Goal: Task Accomplishment & Management: Complete application form

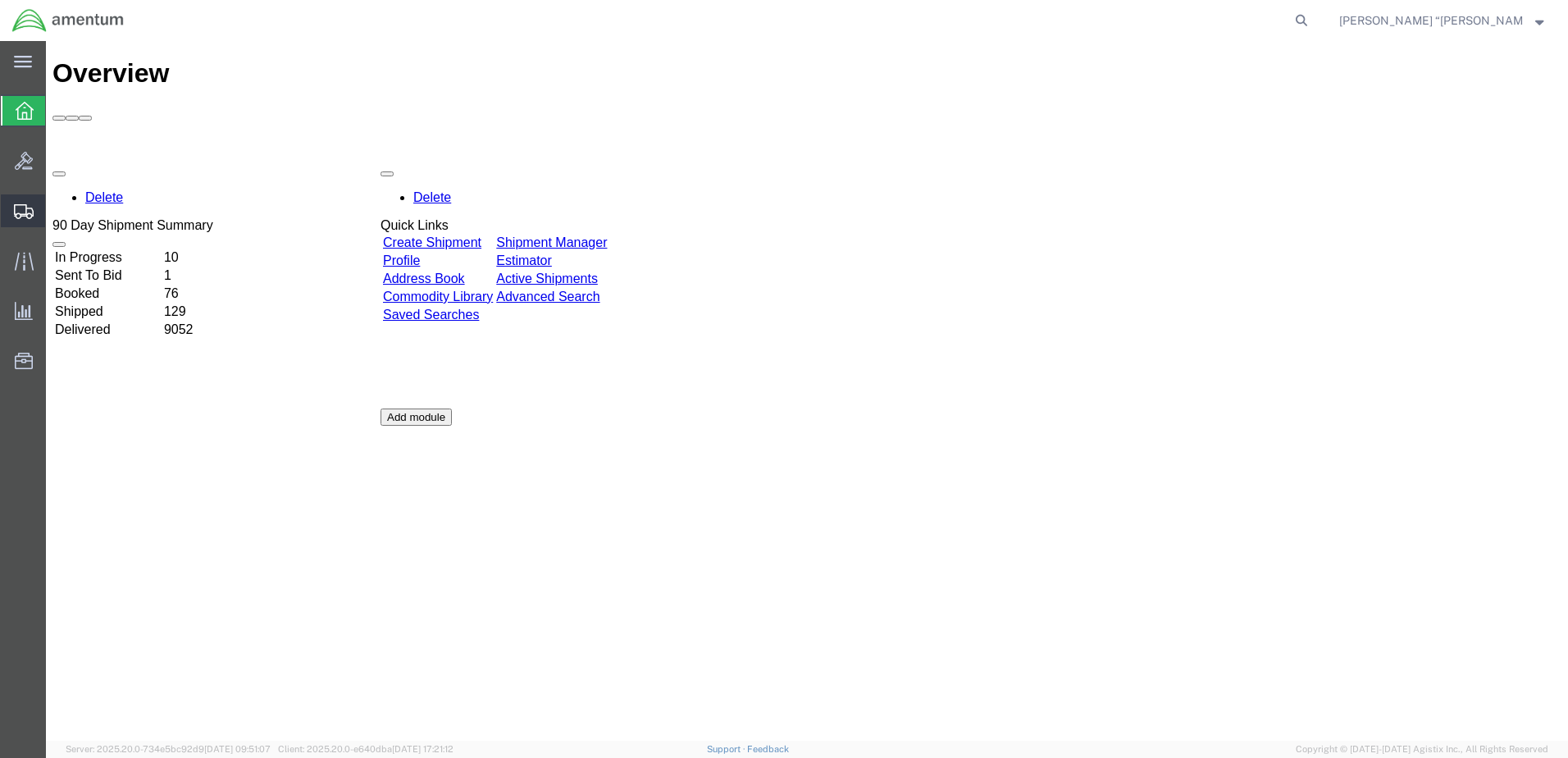
click at [0, 0] on span "Create Shipment" at bounding box center [0, 0] width 0 height 0
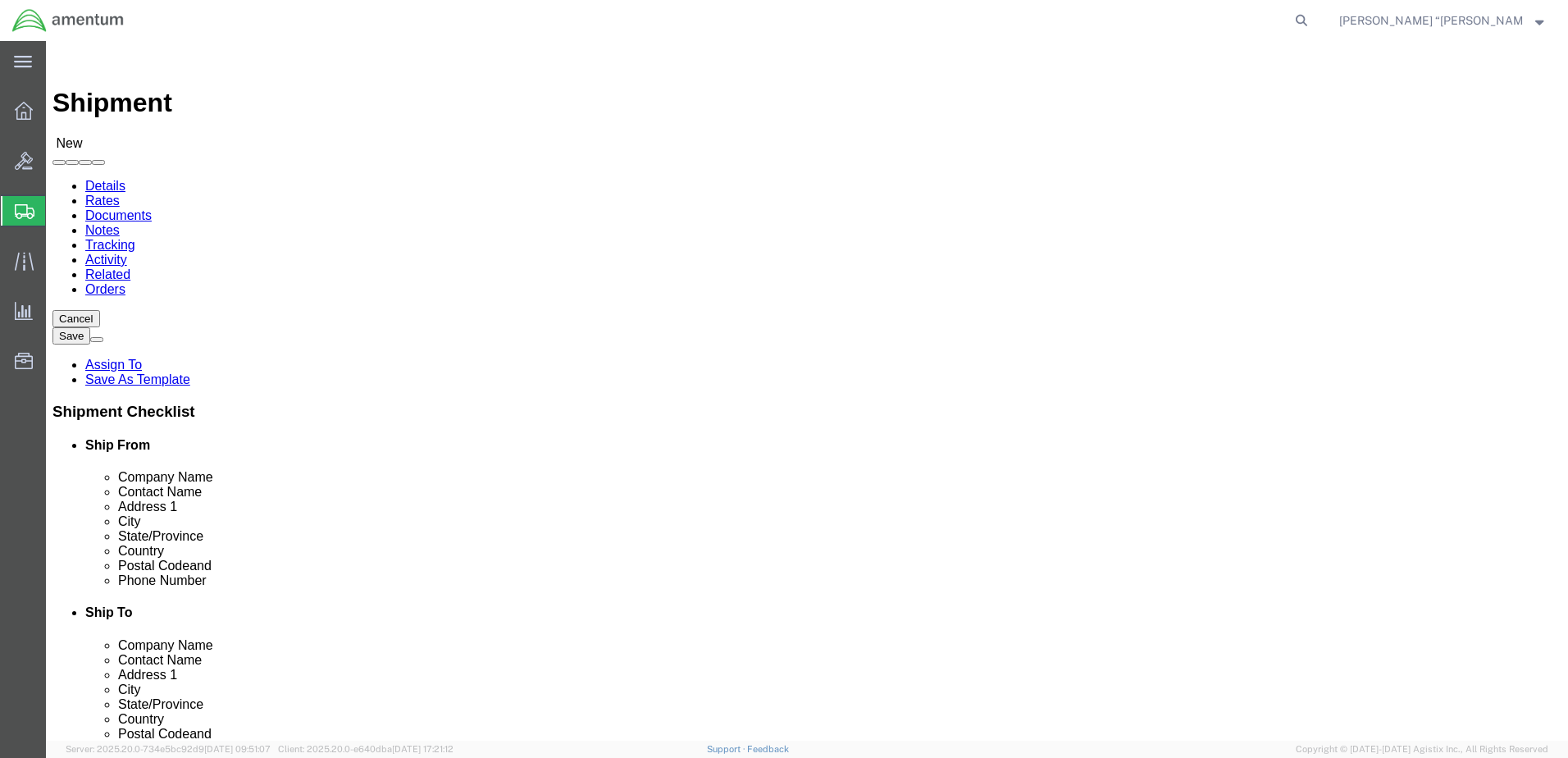
select select
type input "wbe"
select select "49918"
select select "WA"
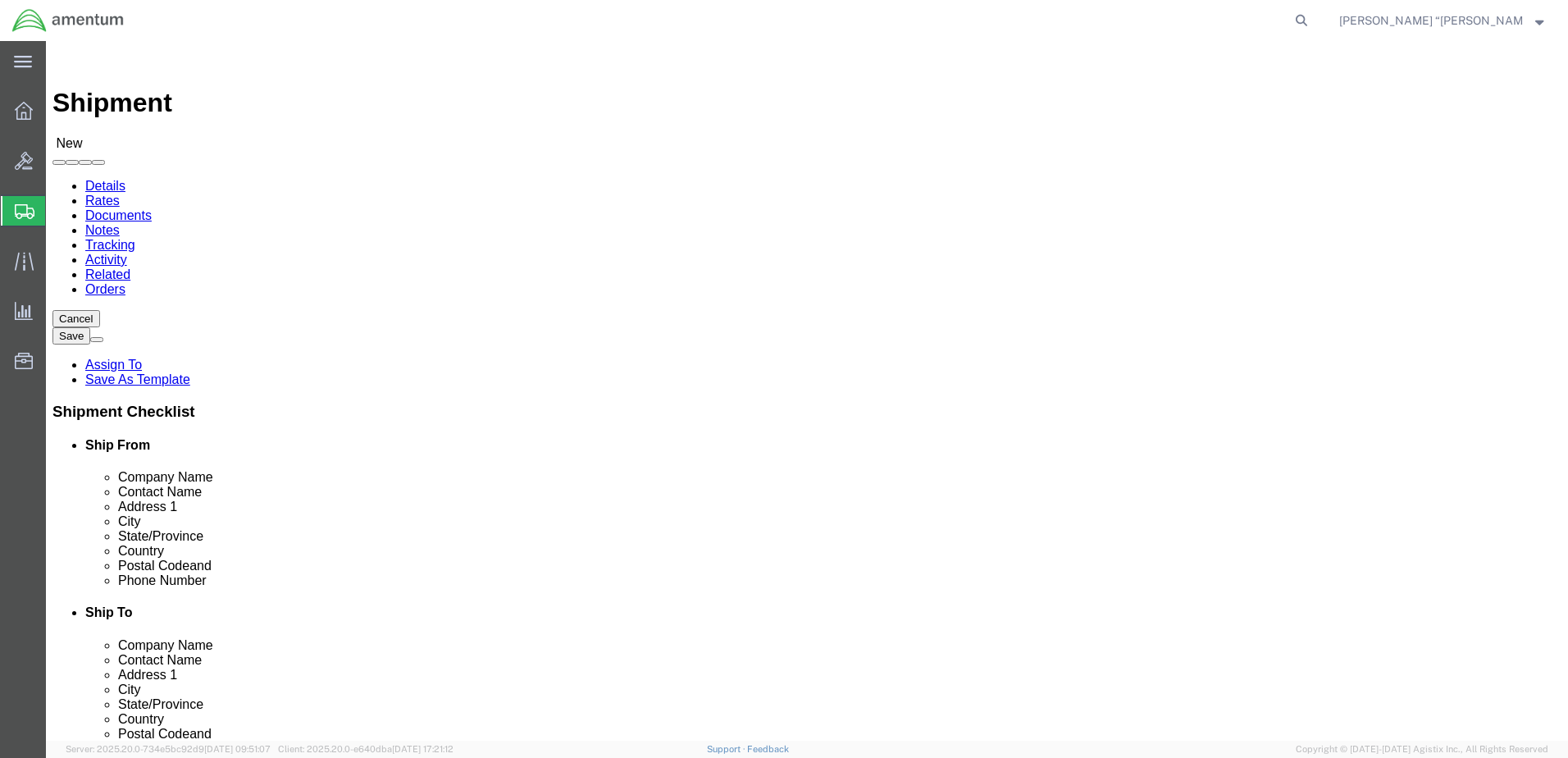
scroll to position [975, 0]
click input "text"
type input "gfl"
select select "49920"
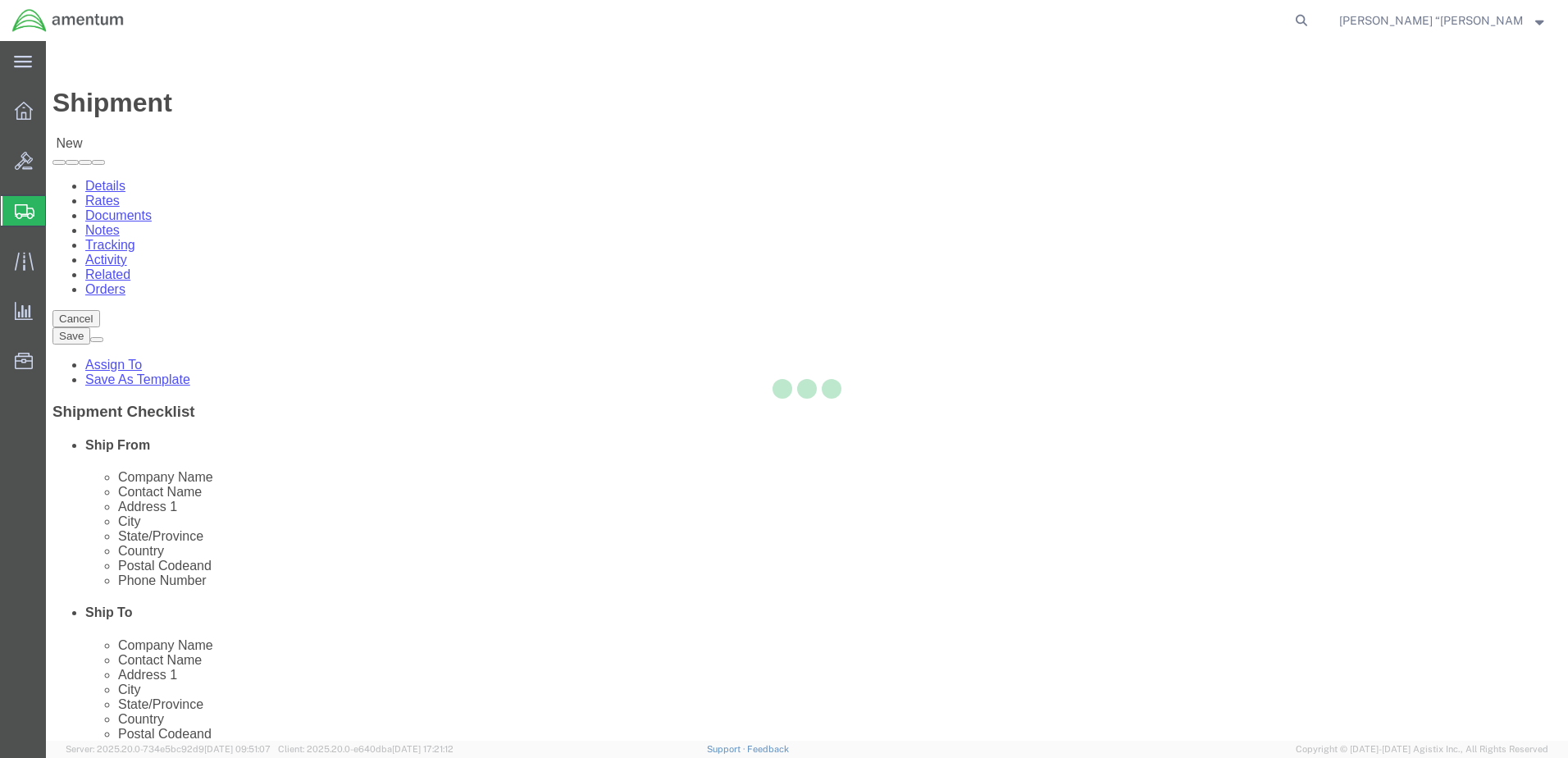
select select "MT"
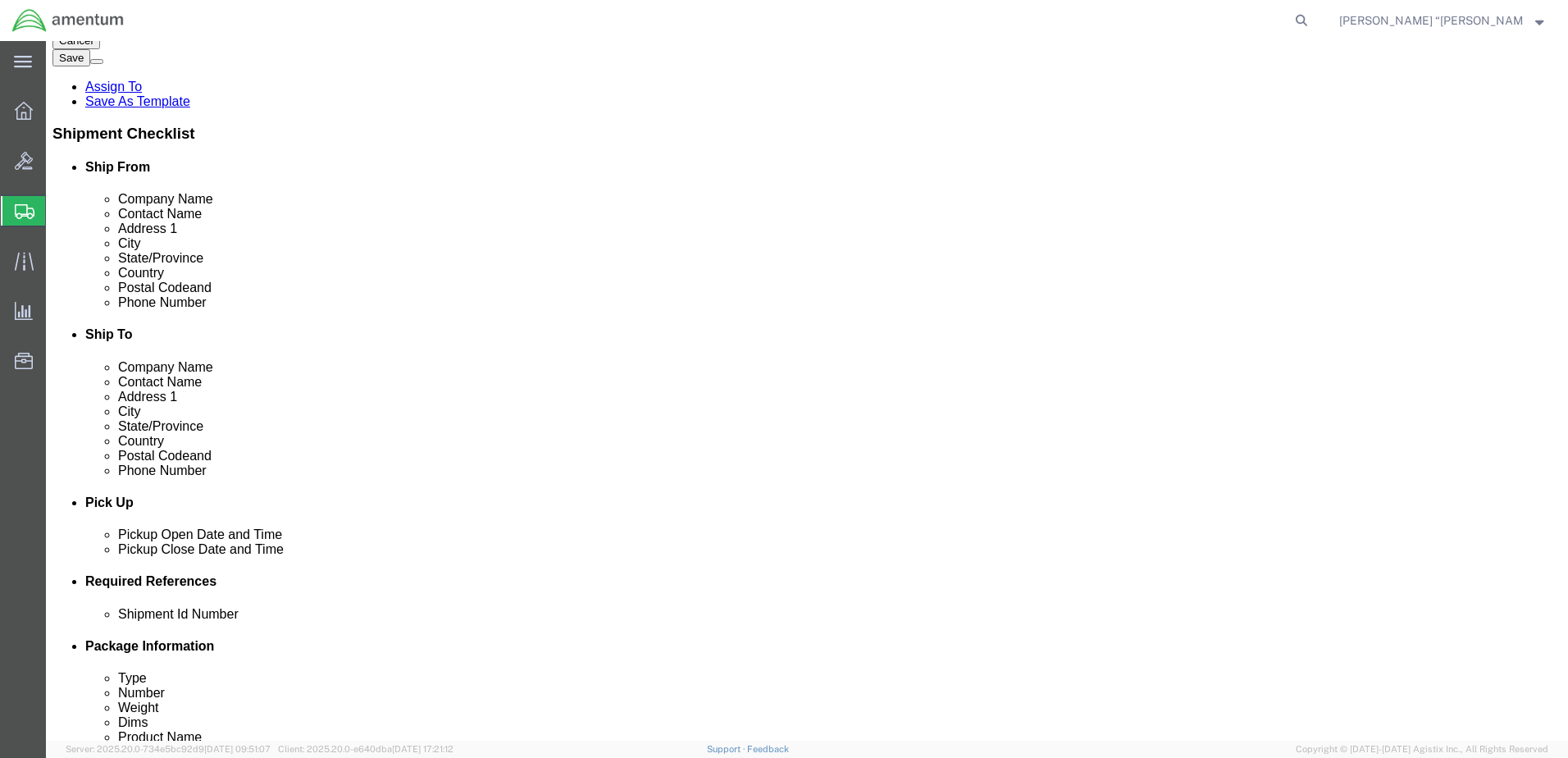
scroll to position [328, 0]
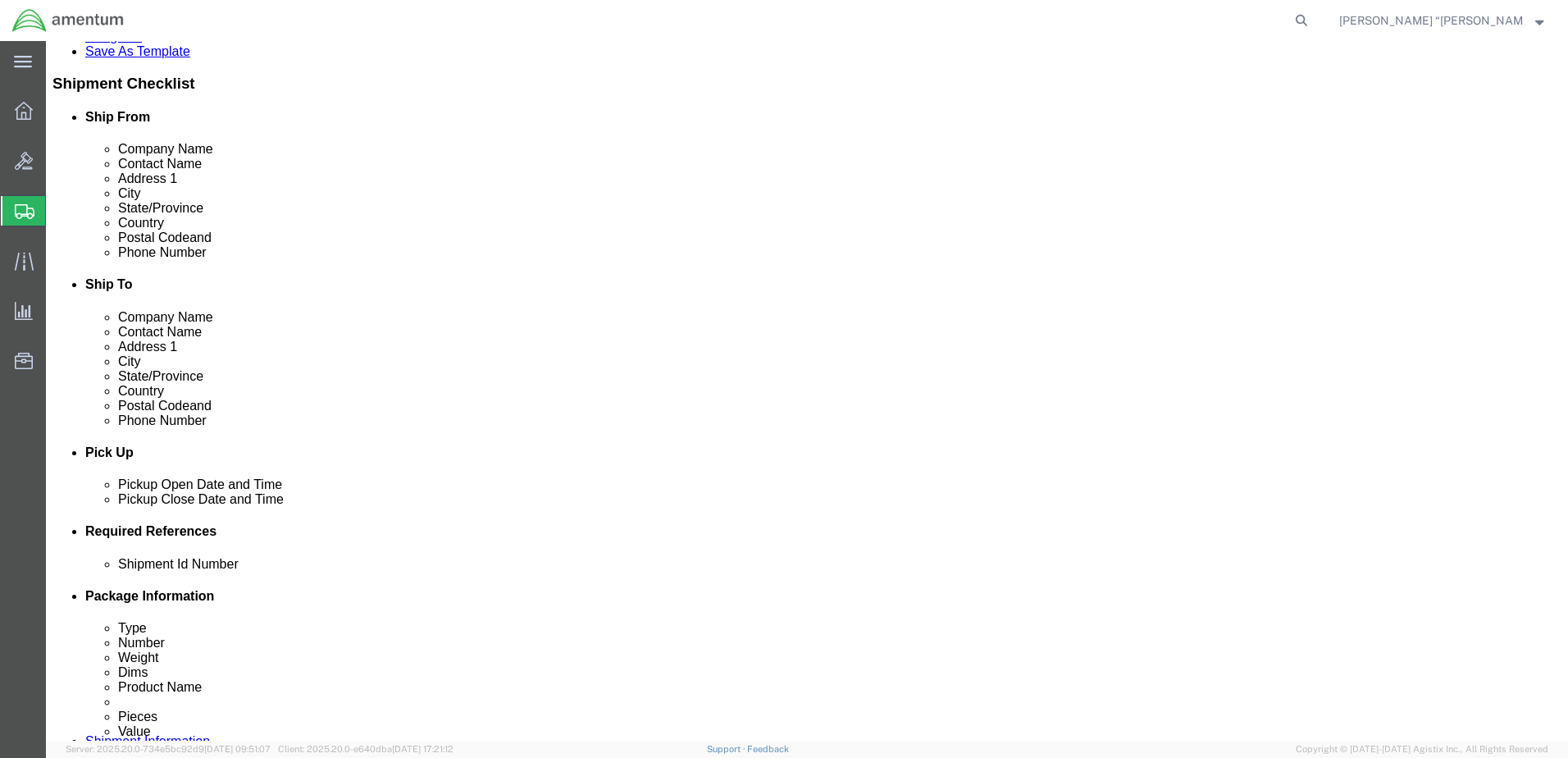
click button "Add reference"
drag, startPoint x: 1106, startPoint y: 625, endPoint x: 992, endPoint y: 584, distance: 121.1
click button "Add reference"
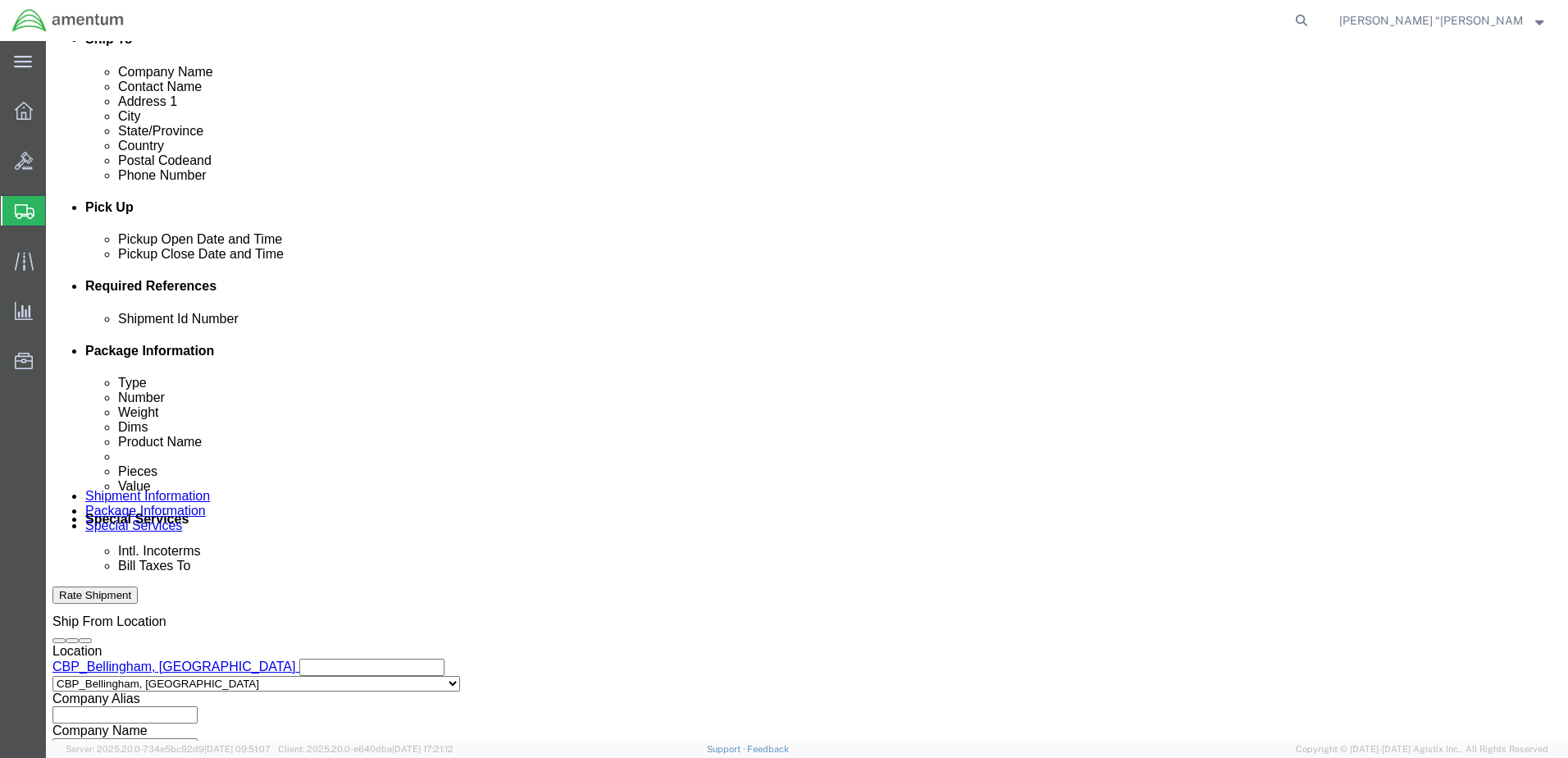
scroll to position [574, 0]
click input "text"
type input "TOOL LOAN"
click select "Select Account Type Activity ID Airline Appointment Number ASN Batch Request # …"
select select "DEPT"
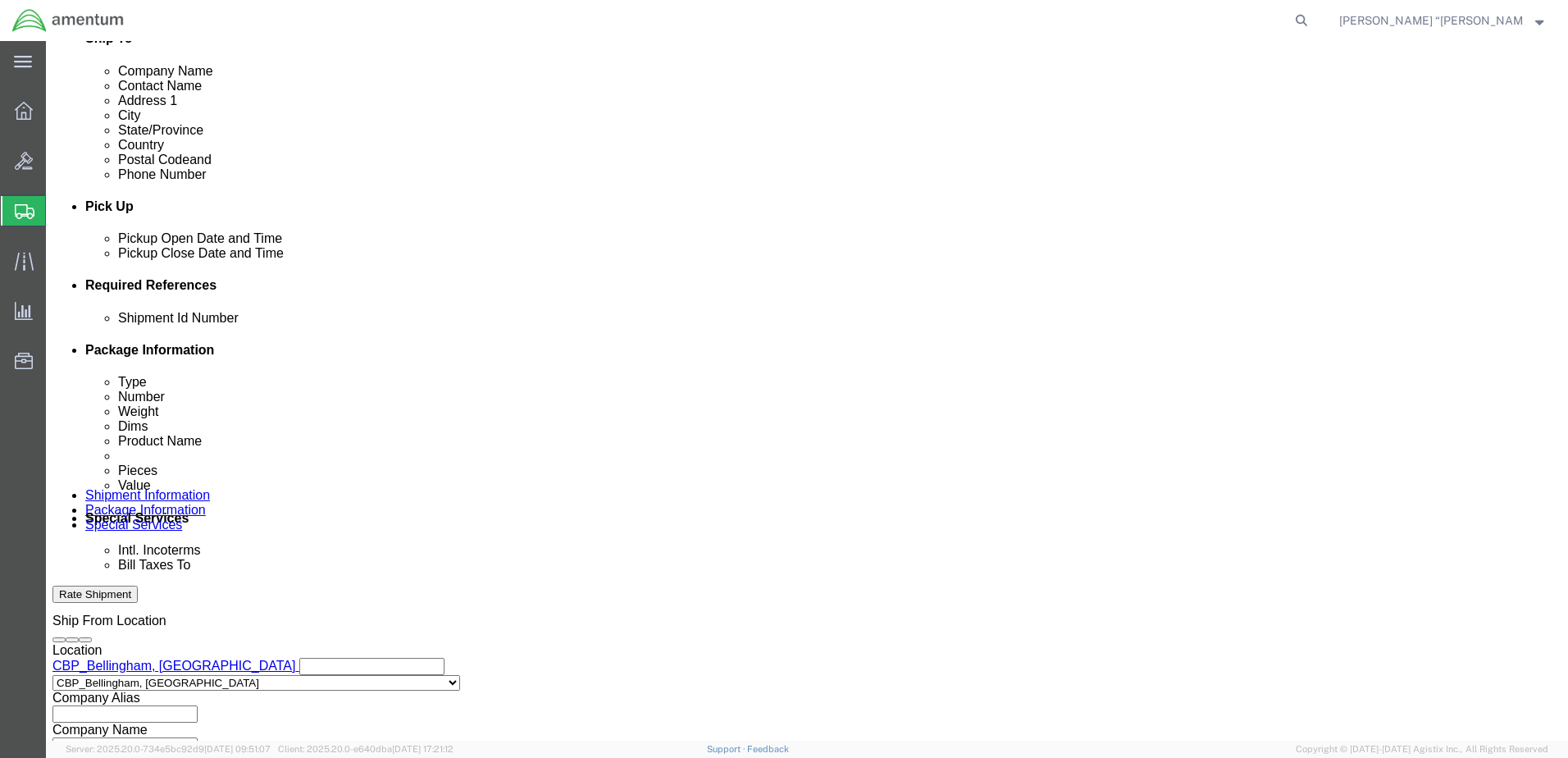
click select "Select Account Type Activity ID Airline Appointment Number ASN Batch Request # …"
click input "text"
type input "CBP"
click select "Select Account Type Activity ID Airline Appointment Number ASN Batch Request # …"
select select "CUSTREF"
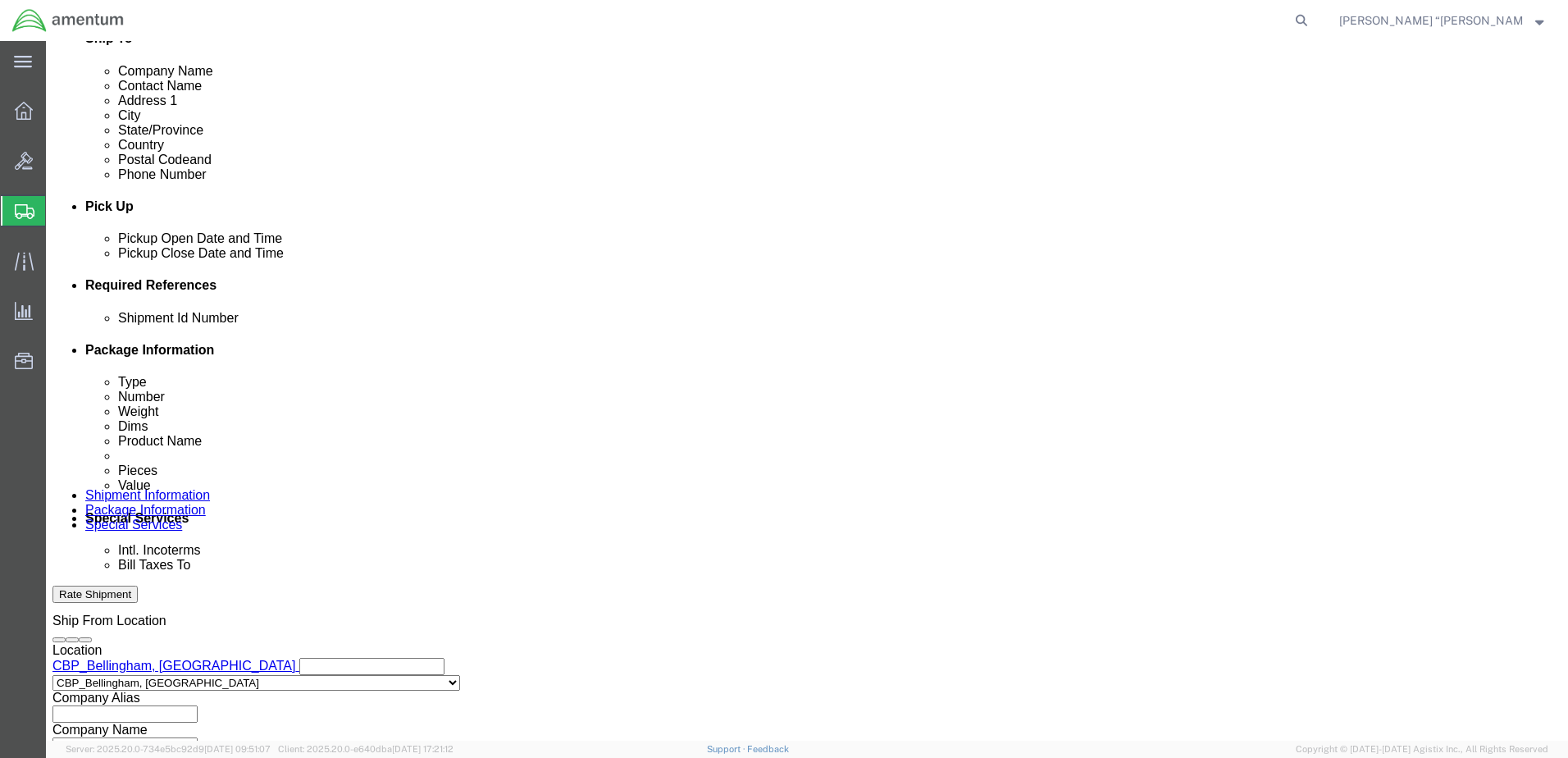
click select "Select Account Type Activity ID Airline Appointment Number ASN Batch Request # …"
click input "text"
type input "TOOL LOAN"
drag, startPoint x: 192, startPoint y: 469, endPoint x: 180, endPoint y: 465, distance: 12.6
click select "Select Account Type Activity ID Airline Appointment Number ASN Batch Request # …"
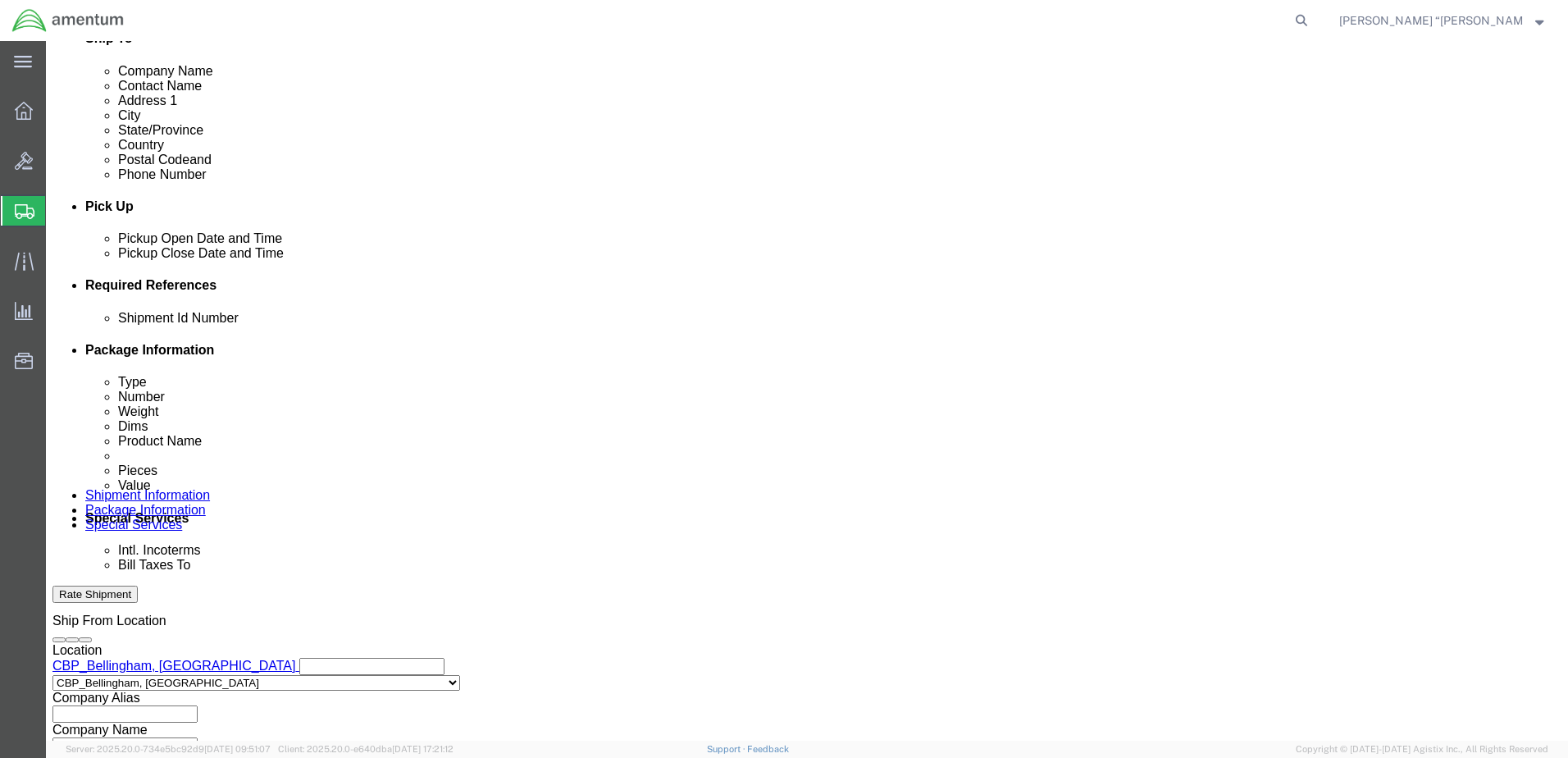
select select "PROJNUM"
click select "Select Account Type Activity ID Airline Appointment Number ASN Batch Request # …"
click input "text"
click input "6118.03.03.2219.000.GFN.0000"
click input "6118.04.03.2219.000.GFN.0000"
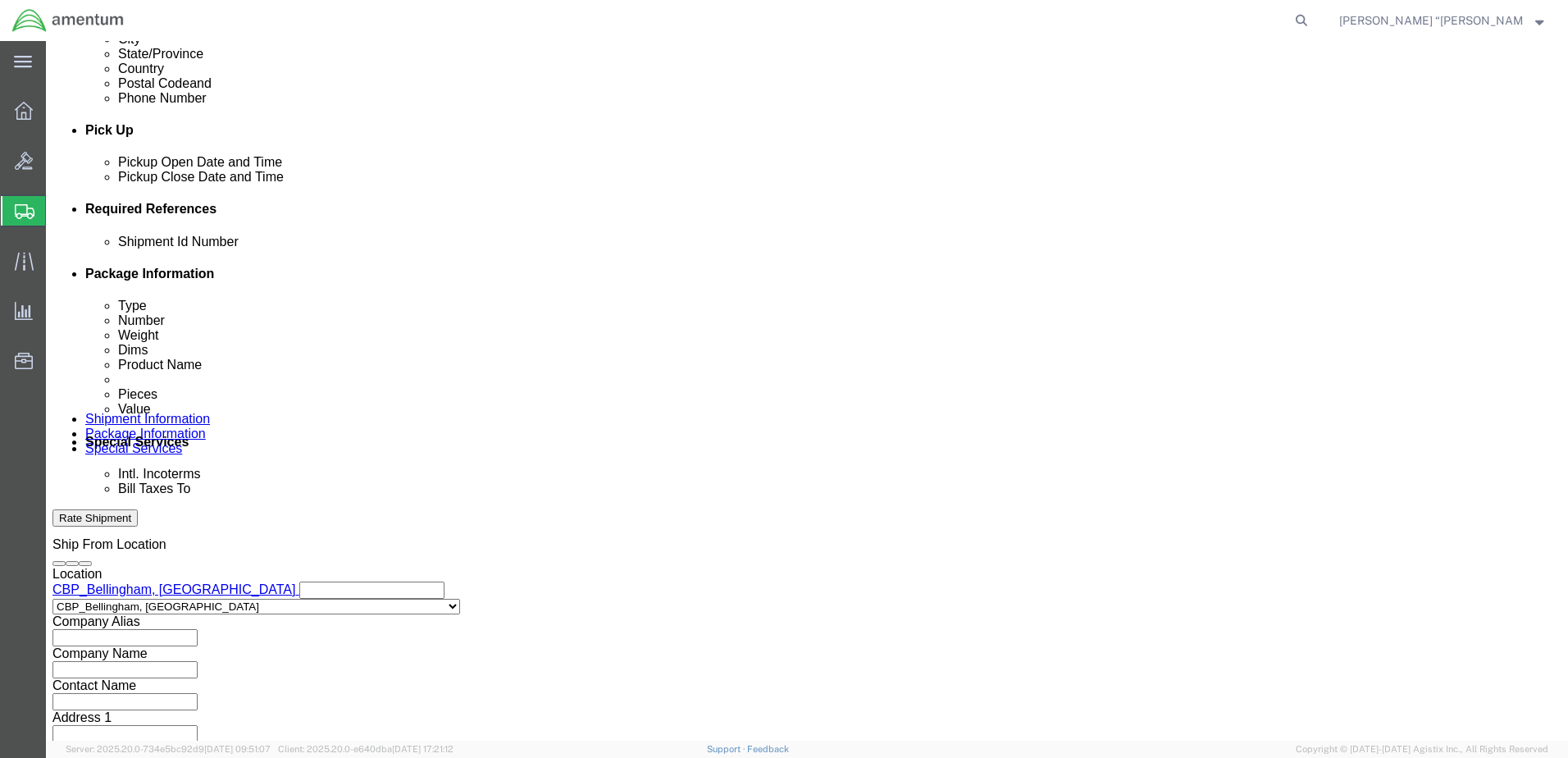
scroll to position [740, 0]
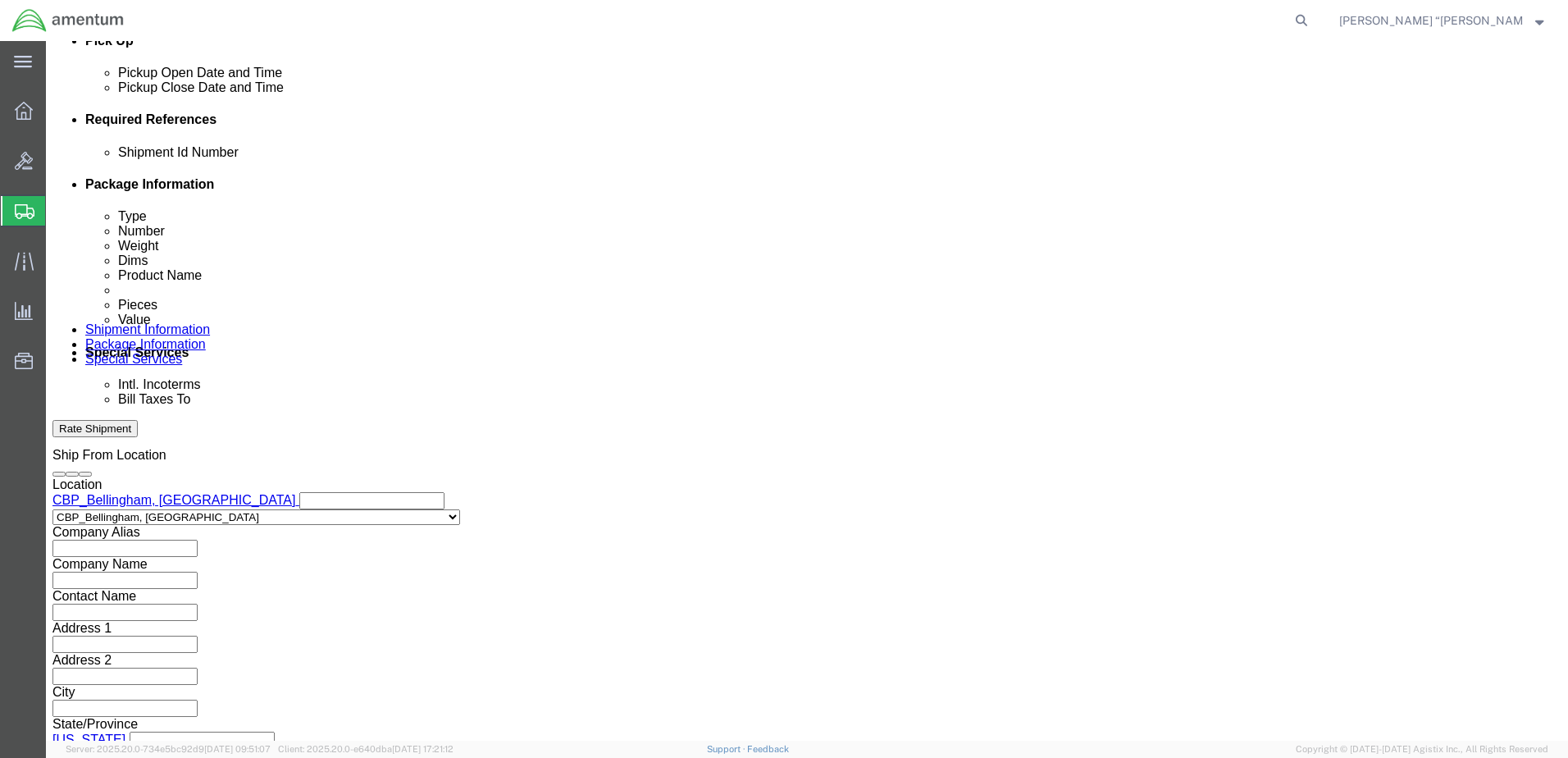
type input "6118.04.03.2219.000.GFL.0000"
click button "Continue"
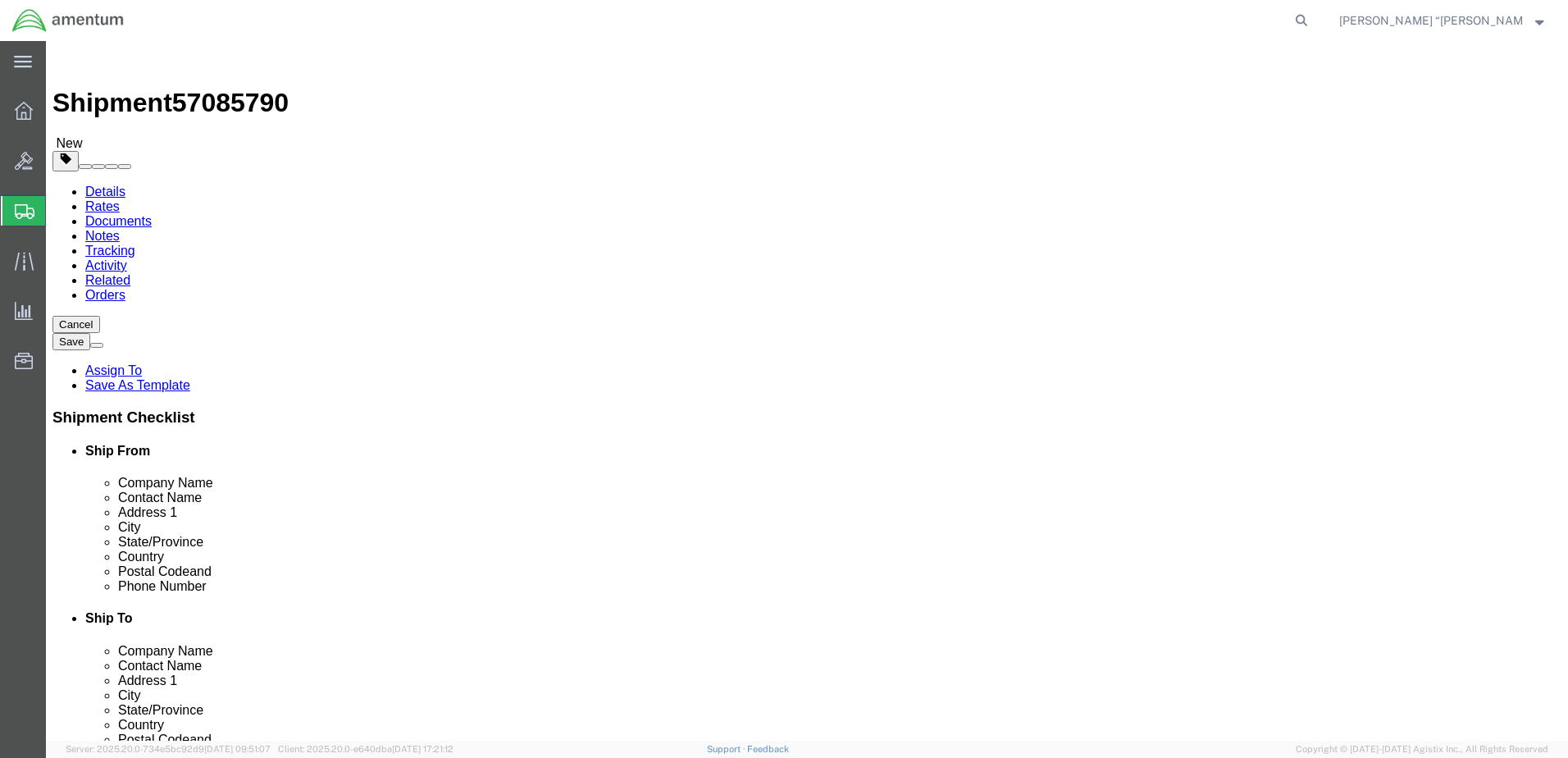
click select "Select BCK Boxes Bale(s) Basket(s) Bolt(s) Bottle(s) Buckets Bulk Bundle(s) Can…"
select select "SBX"
click select "Select BCK Boxes Bale(s) Basket(s) Bolt(s) Bottle(s) Buckets Bulk Bundle(s) Can…"
type input "12.25"
type input "11.00"
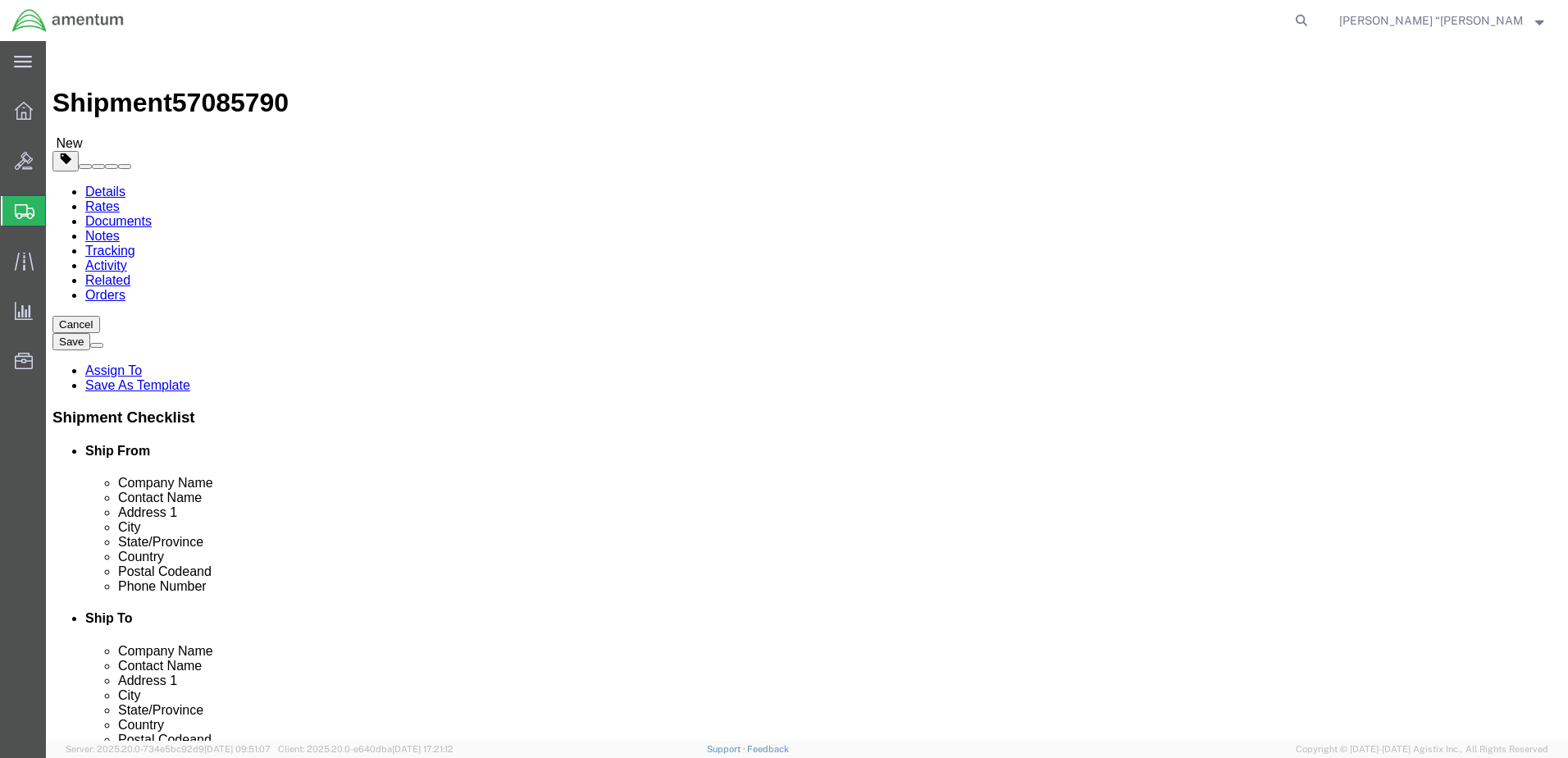
type input "1.50"
click input "0.00"
type input "2.00"
click link "Add Content"
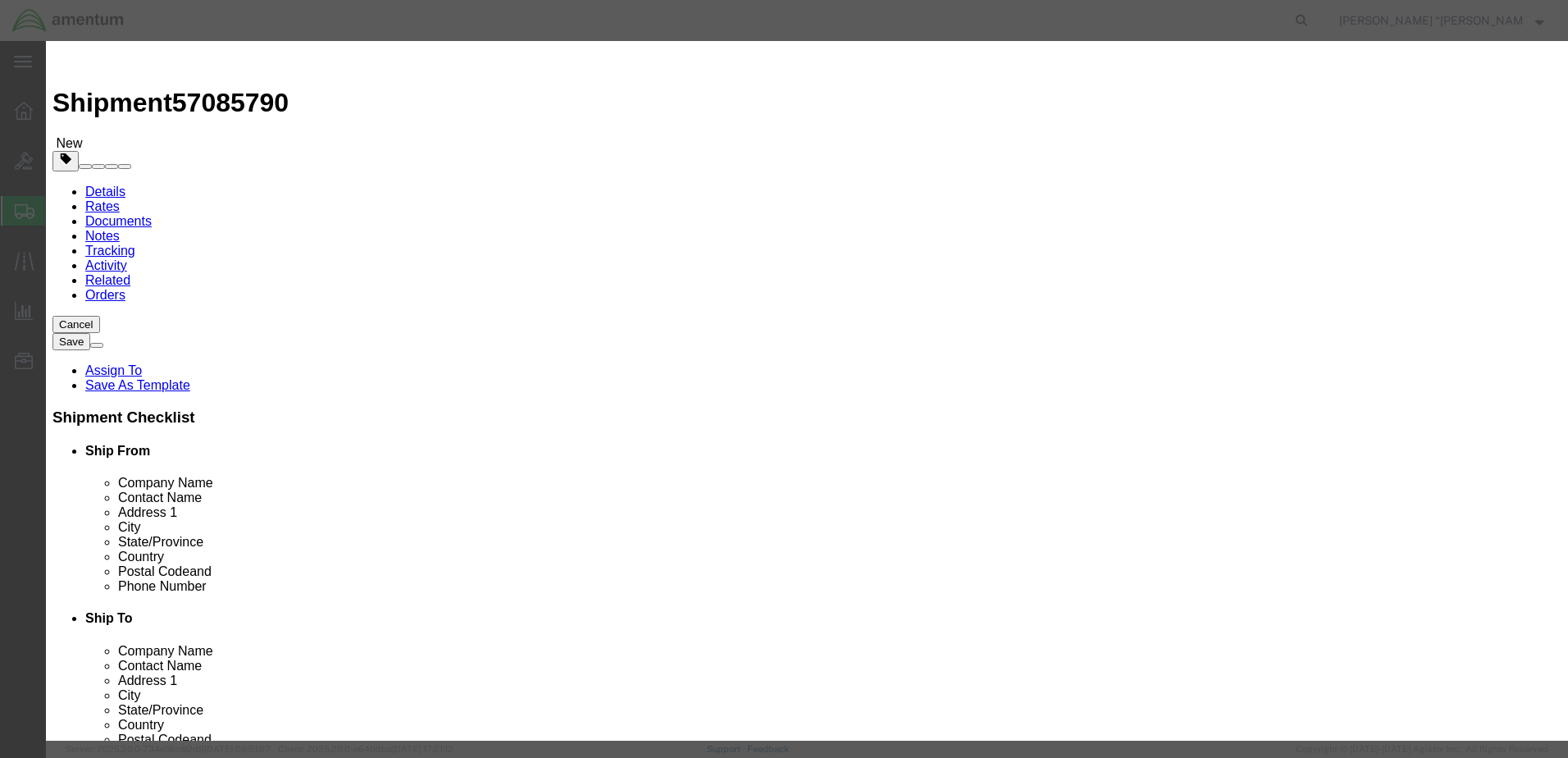
click input "text"
type input "DRIVE SHAFT THIMBLE"
click input "0"
type input "1"
click input "text"
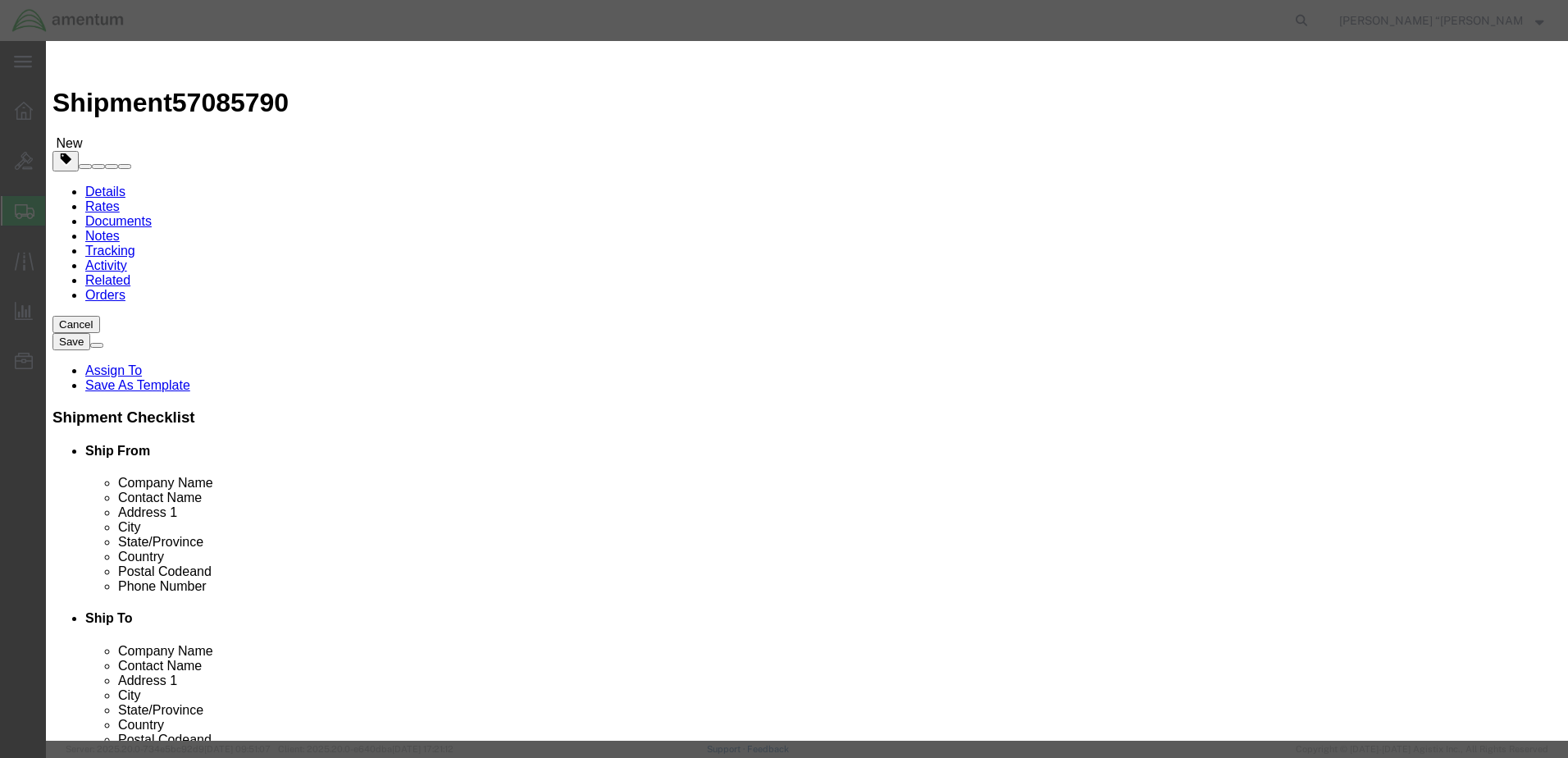
type input "5"
type input "1000"
click button "Save & Close"
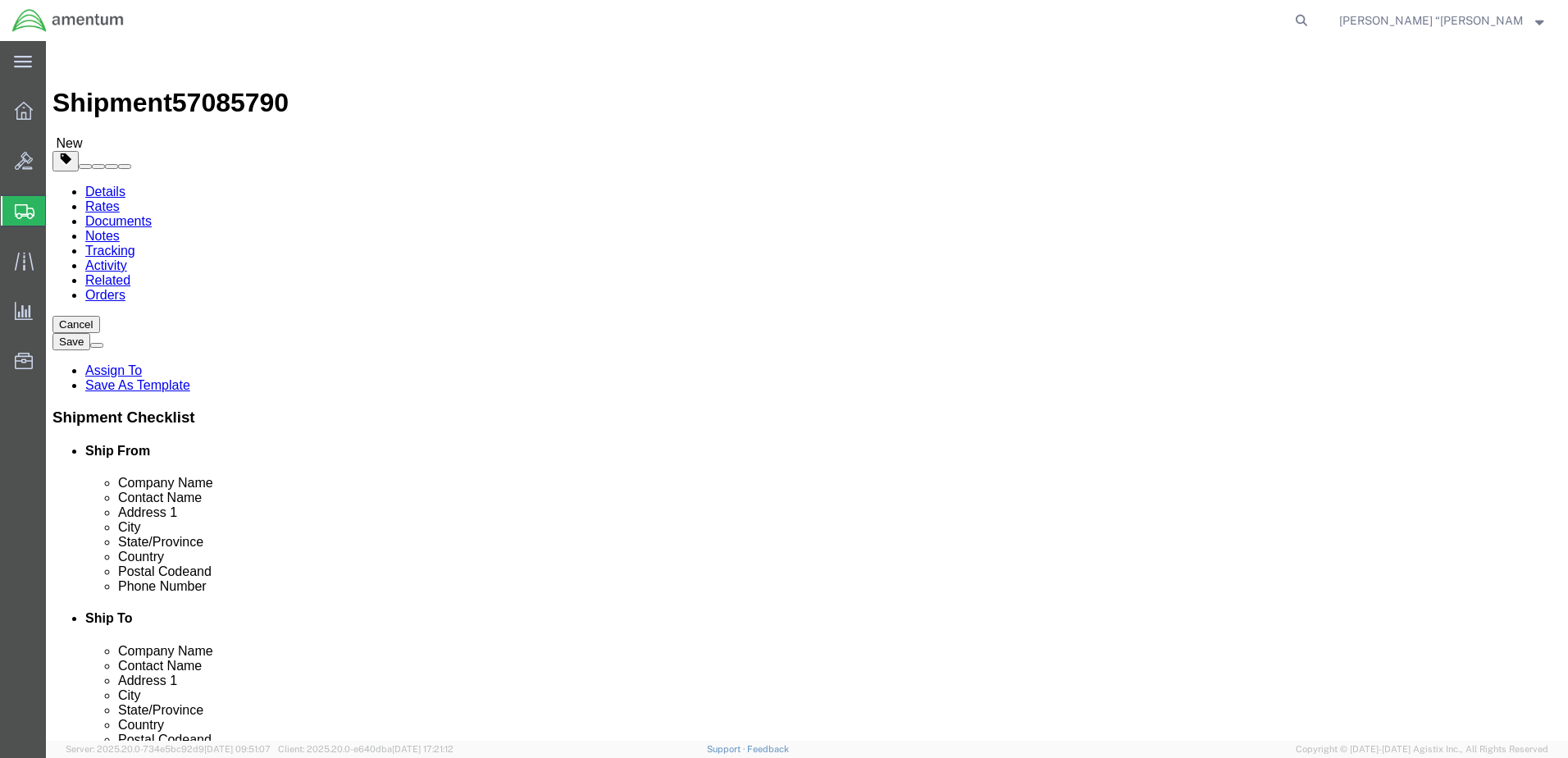
click button "Rate Shipment"
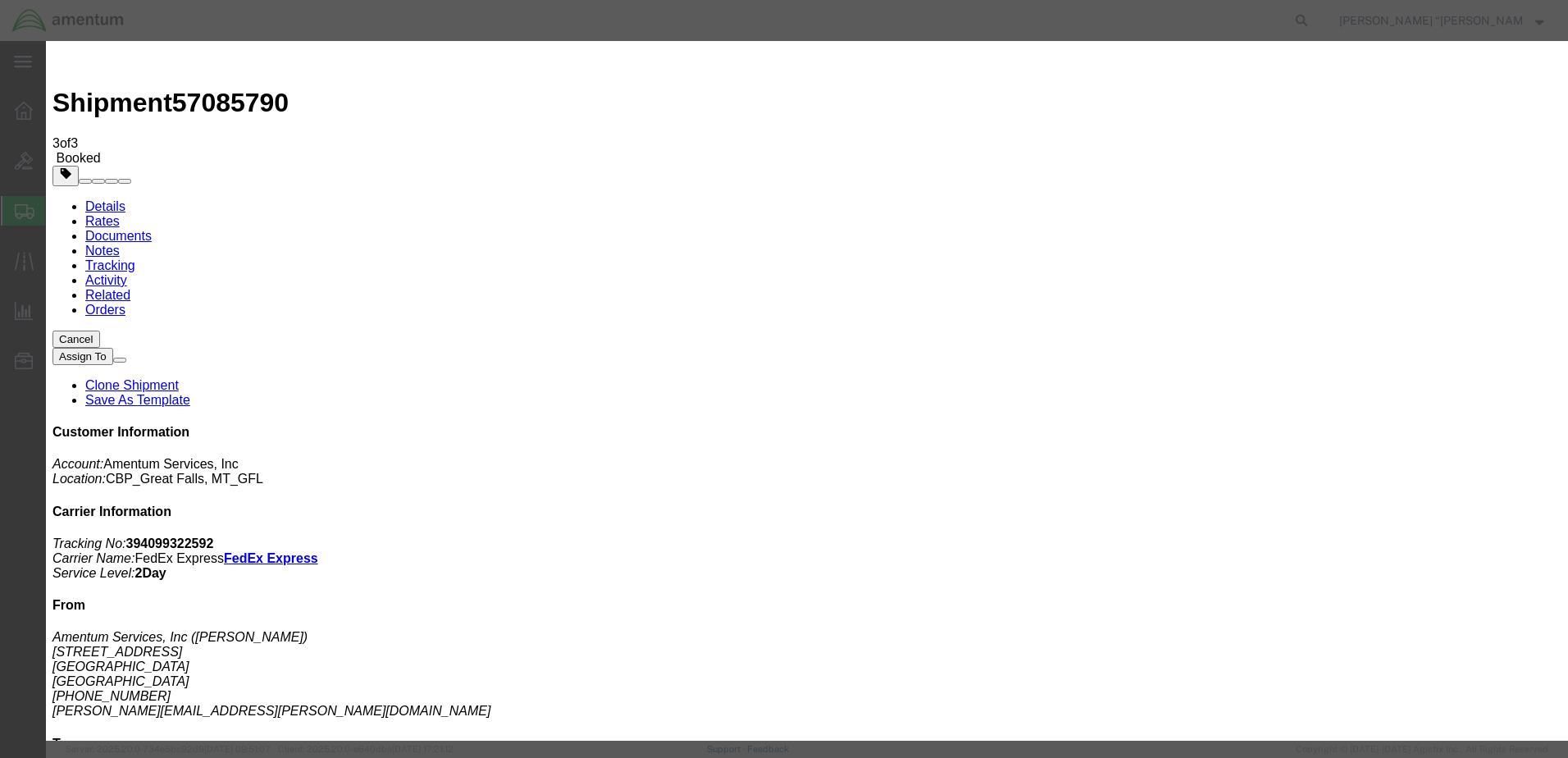
type input "[PERSON_NAME][EMAIL_ADDRESS][PERSON_NAME][DOMAIN_NAME]"
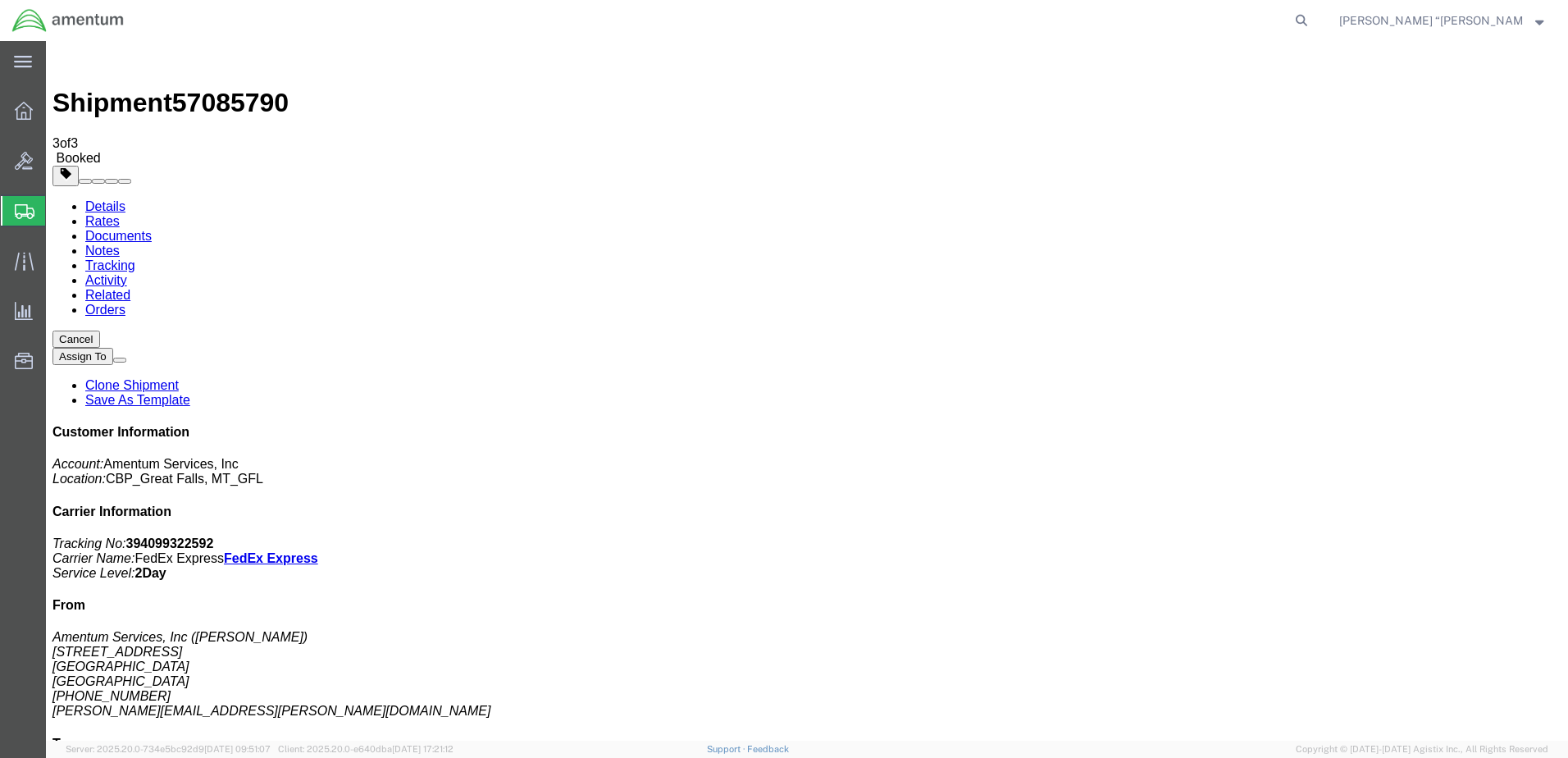
click at [96, 200] on link "Details" at bounding box center [106, 207] width 40 height 14
click button "button"
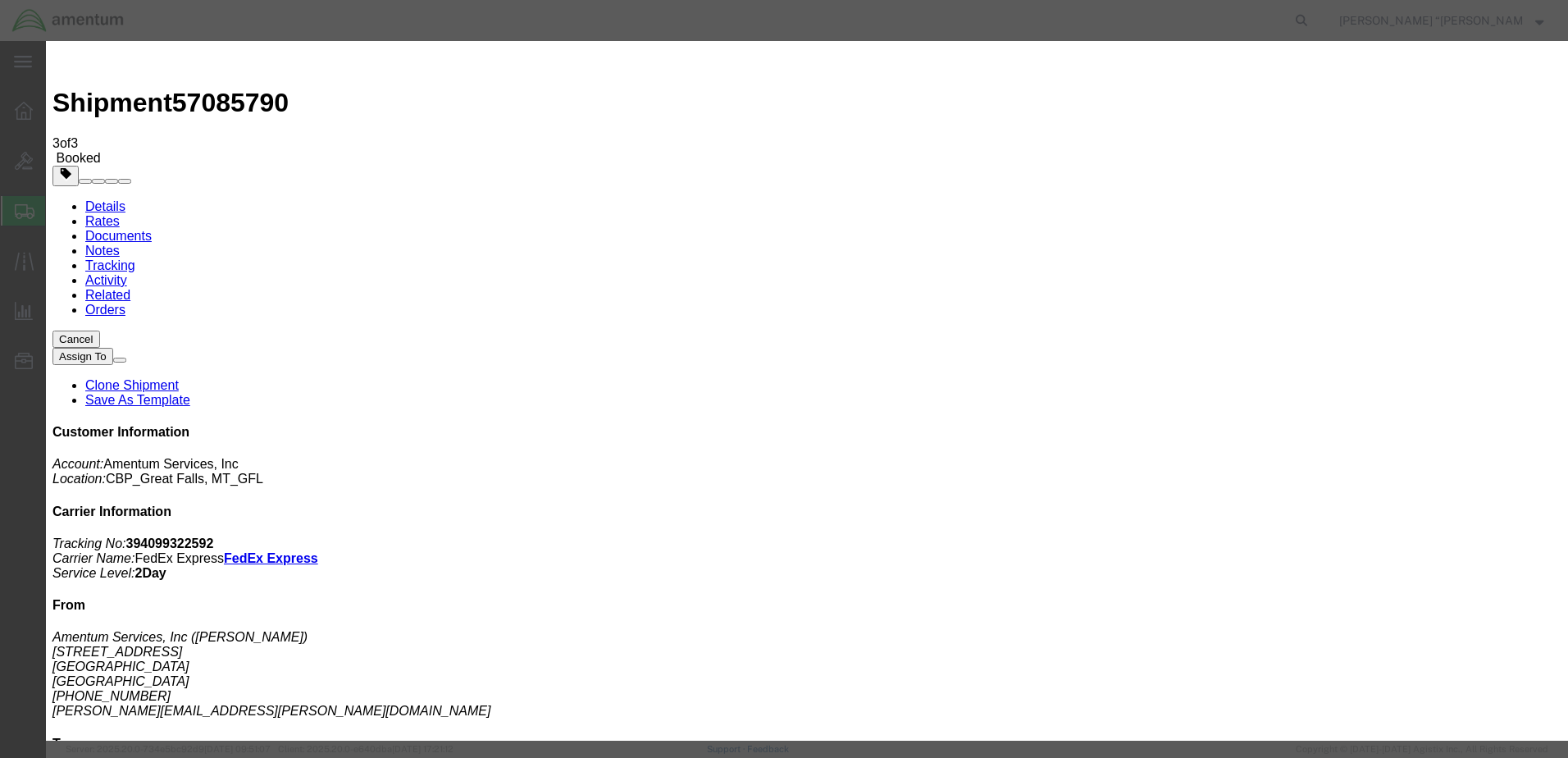
click div "[DATE] 3:00 PM"
click input "3:00 PM"
click input "8:00 PM"
type input "8:00 am"
click button "Apply"
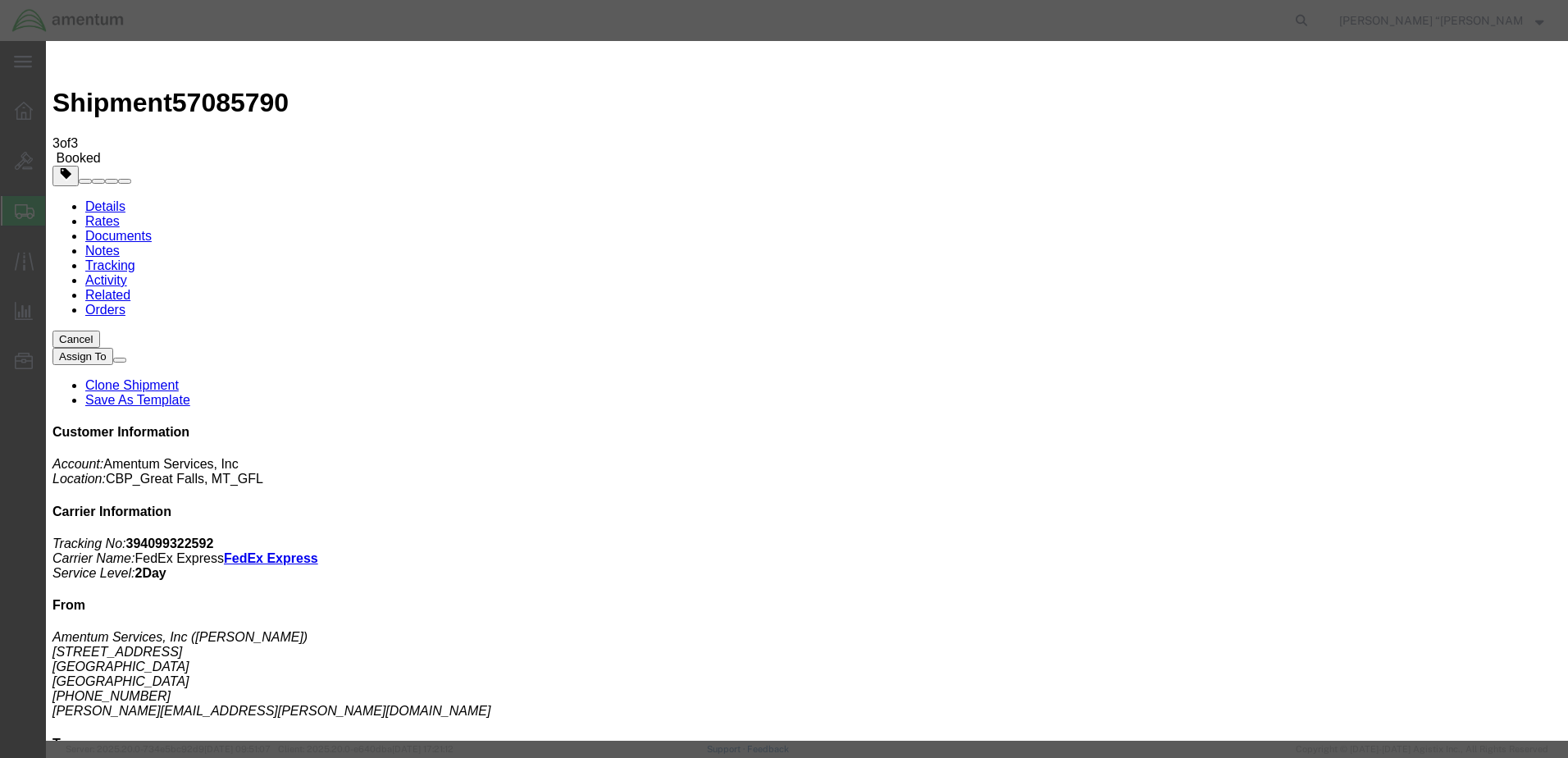
click div "[DATE] 9:00 AM"
click input "2:00 AM"
type input "2:00 pm"
click button "Apply"
click button "Save"
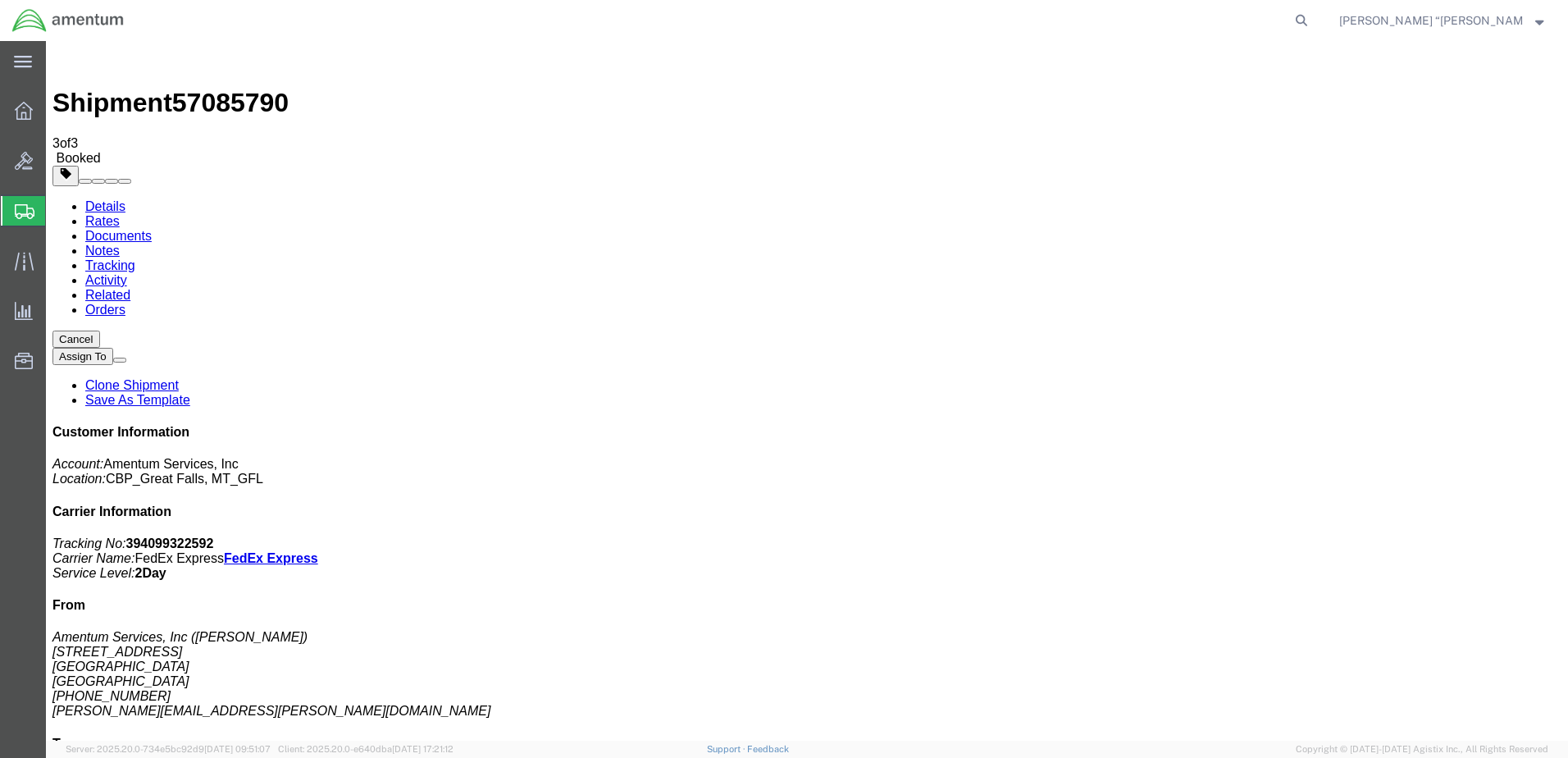
click button "Close"
click div "Leg 1 - Small Parcel"
